Goal: Information Seeking & Learning: Learn about a topic

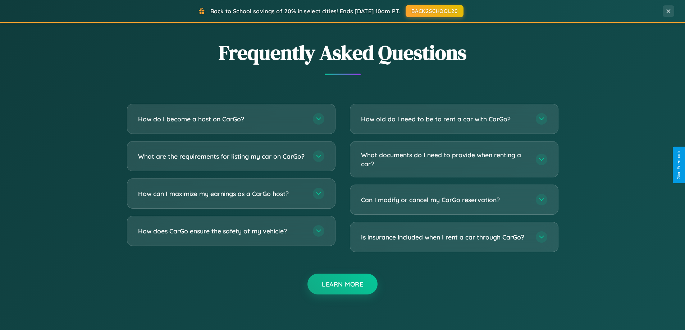
scroll to position [1383, 0]
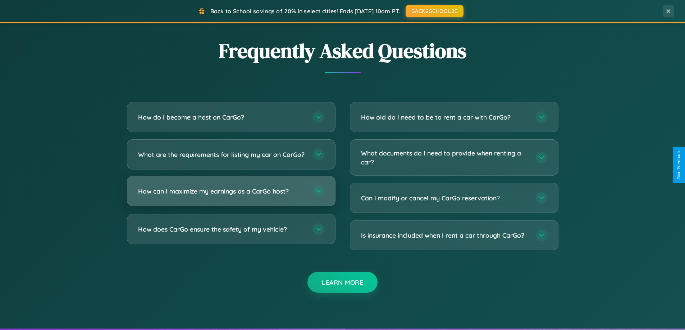
click at [231, 196] on h3 "How can I maximize my earnings as a CarGo host?" at bounding box center [221, 191] width 167 height 9
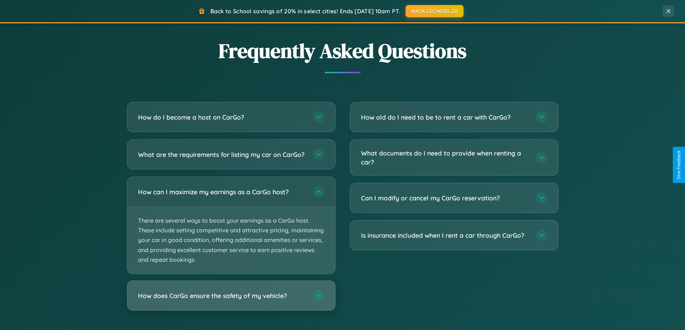
click at [231, 300] on h3 "How does CarGo ensure the safety of my vehicle?" at bounding box center [221, 295] width 167 height 9
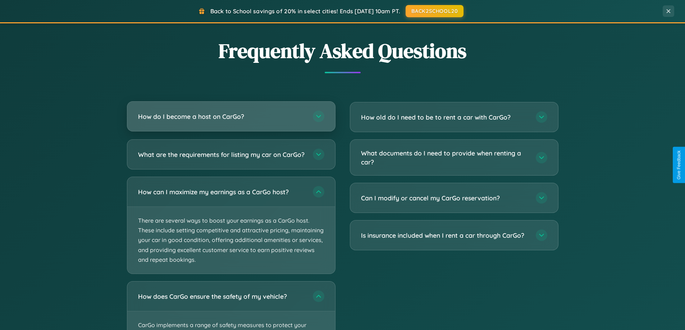
click at [231, 116] on h3 "How do I become a host on CarGo?" at bounding box center [221, 116] width 167 height 9
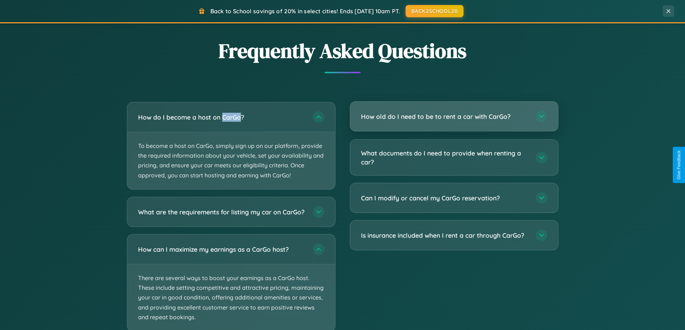
click at [453, 116] on h3 "How old do I need to be to rent a car with CarGo?" at bounding box center [444, 116] width 167 height 9
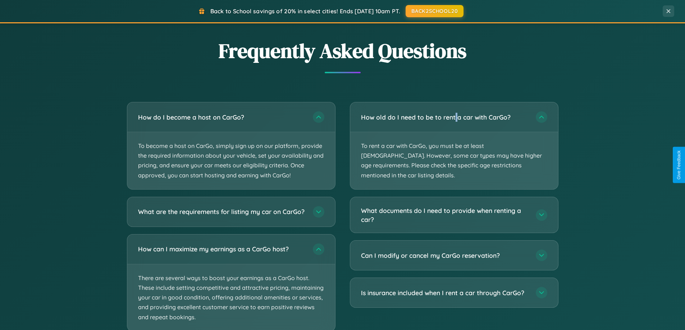
scroll to position [1495, 0]
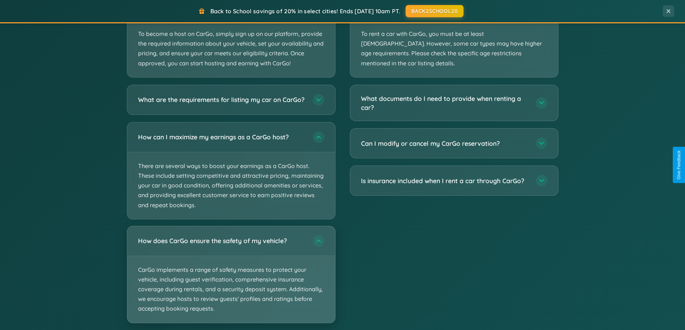
click at [231, 281] on p "CarGo implements a range of safety measures to protect your vehicle, including …" at bounding box center [231, 289] width 208 height 67
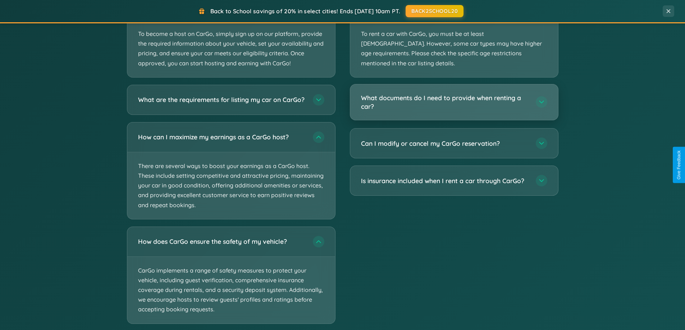
click at [453, 93] on h3 "What documents do I need to provide when renting a car?" at bounding box center [444, 102] width 167 height 18
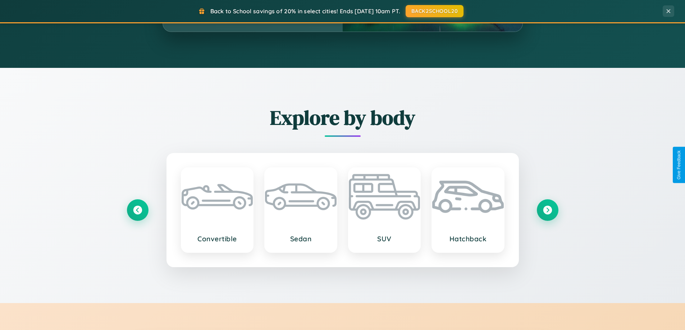
scroll to position [494, 0]
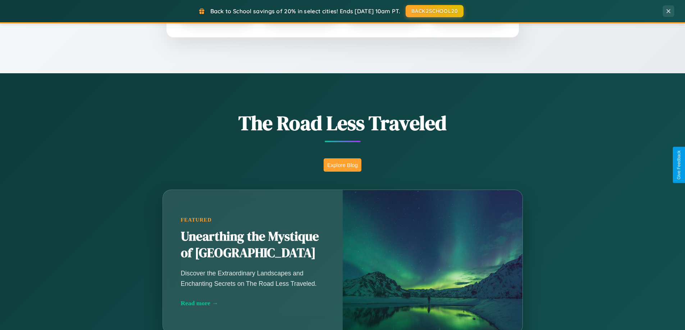
click at [342, 165] on button "Explore Blog" at bounding box center [342, 164] width 38 height 13
